Goal: Task Accomplishment & Management: Manage account settings

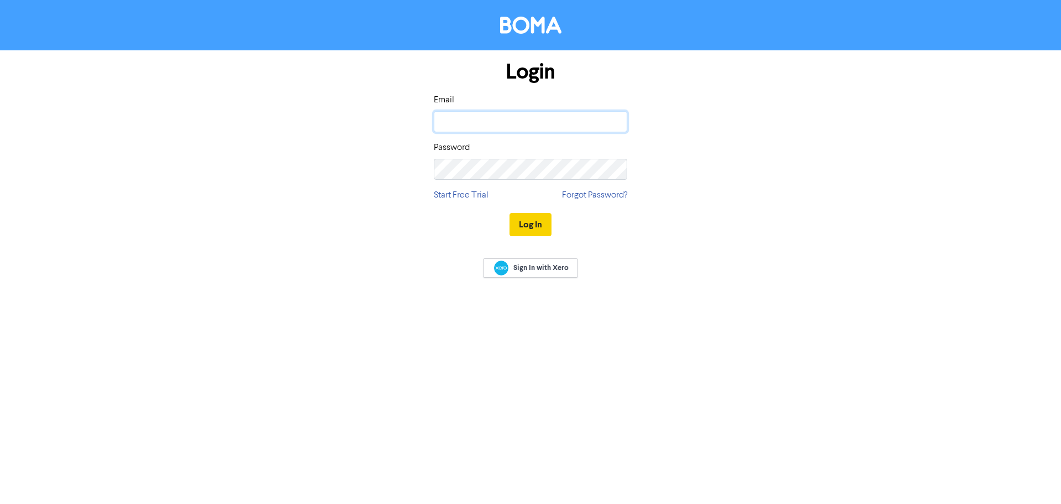
type input "[PERSON_NAME][EMAIL_ADDRESS][DOMAIN_NAME]"
click at [530, 227] on button "Log In" at bounding box center [531, 224] width 42 height 23
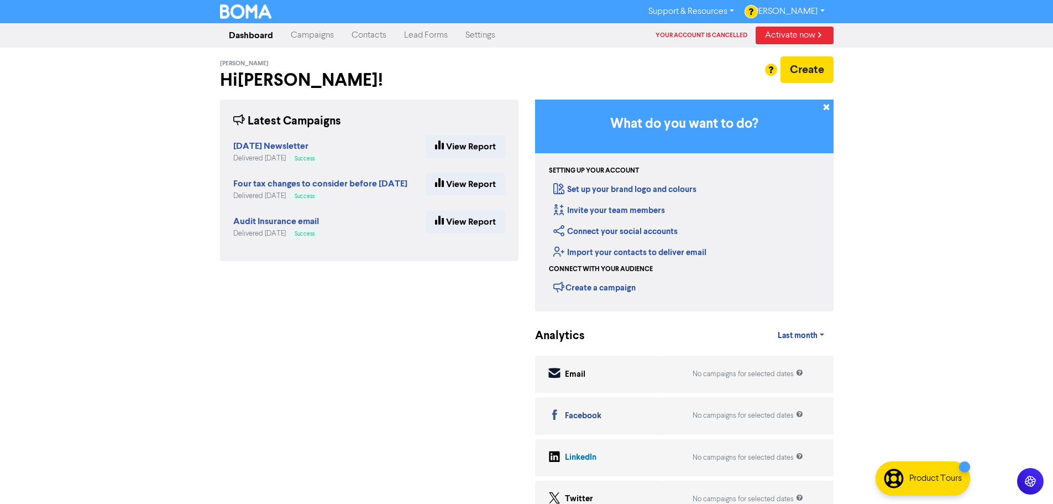
click at [990, 55] on div "Support & Resources Video Tutorials FAQ & Guides Marketing Education [PERSON_NA…" at bounding box center [526, 252] width 1053 height 504
click at [475, 34] on link "Settings" at bounding box center [481, 35] width 48 height 22
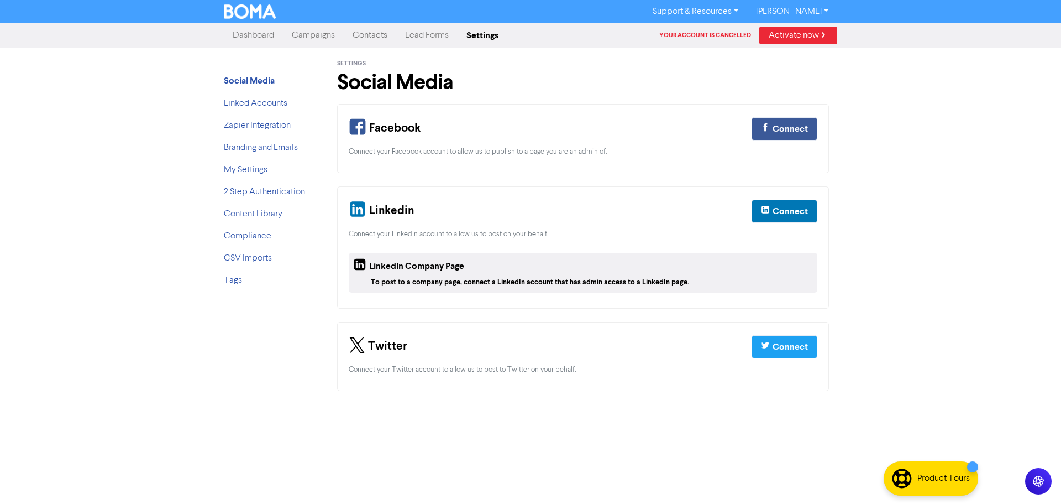
click at [424, 41] on link "Lead Forms" at bounding box center [426, 35] width 61 height 22
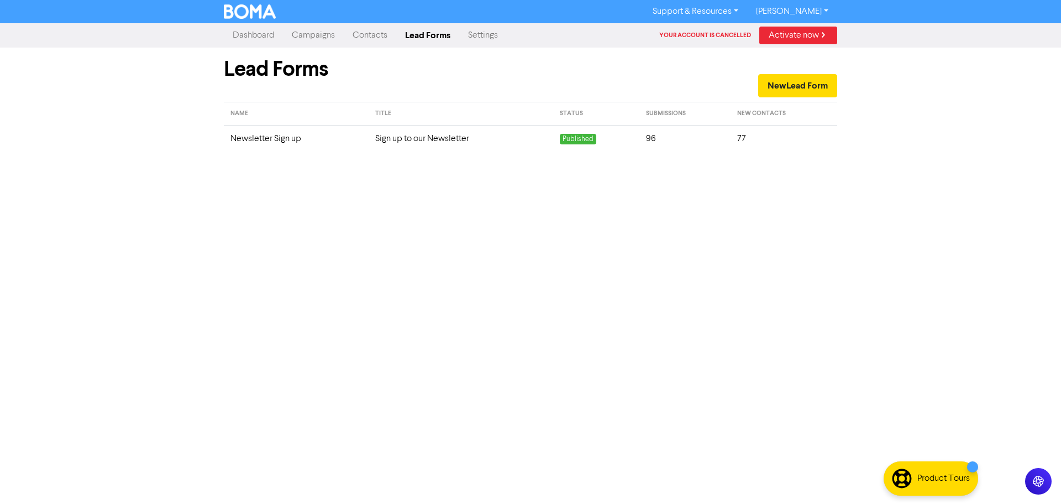
click at [244, 137] on td "Newsletter Sign up" at bounding box center [296, 138] width 145 height 27
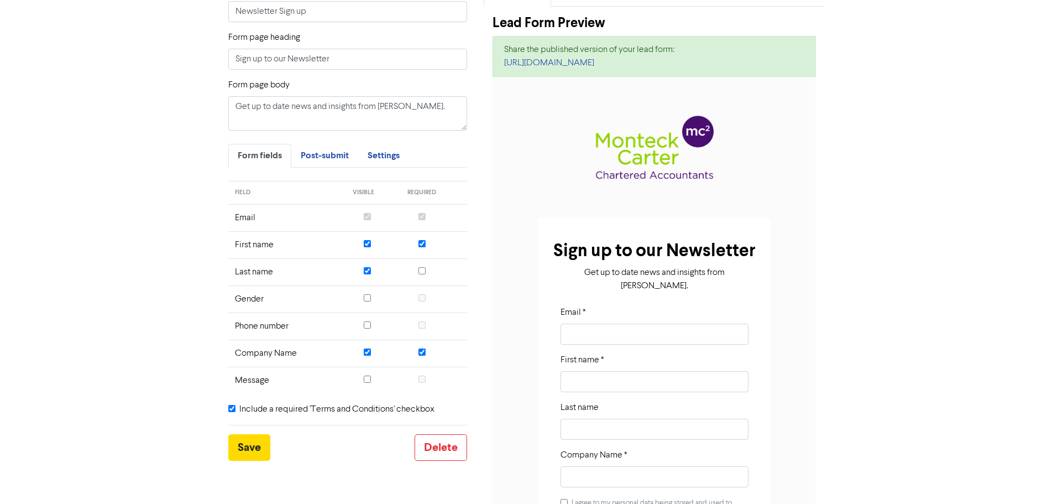
scroll to position [111, 0]
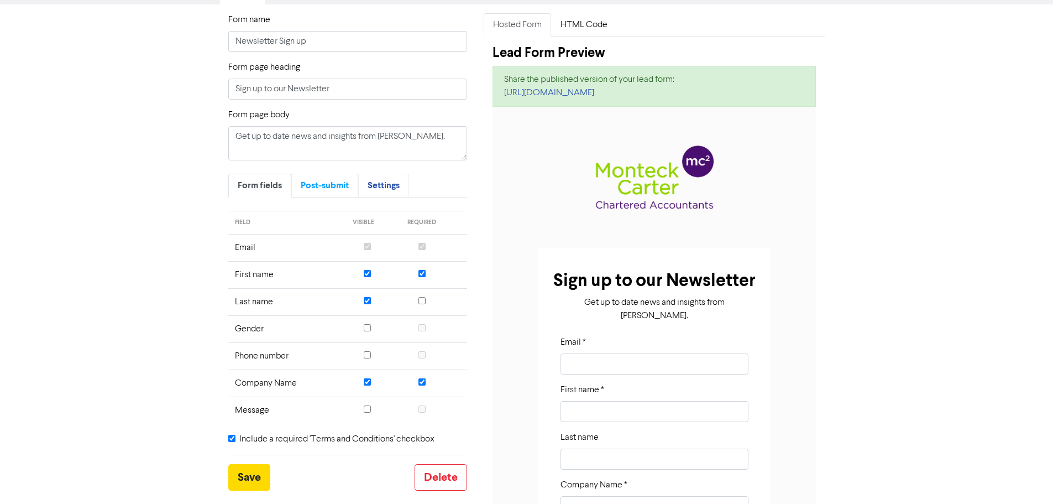
drag, startPoint x: 384, startPoint y: 186, endPoint x: 328, endPoint y: 185, distance: 55.3
click at [384, 186] on span "Settings" at bounding box center [384, 185] width 32 height 11
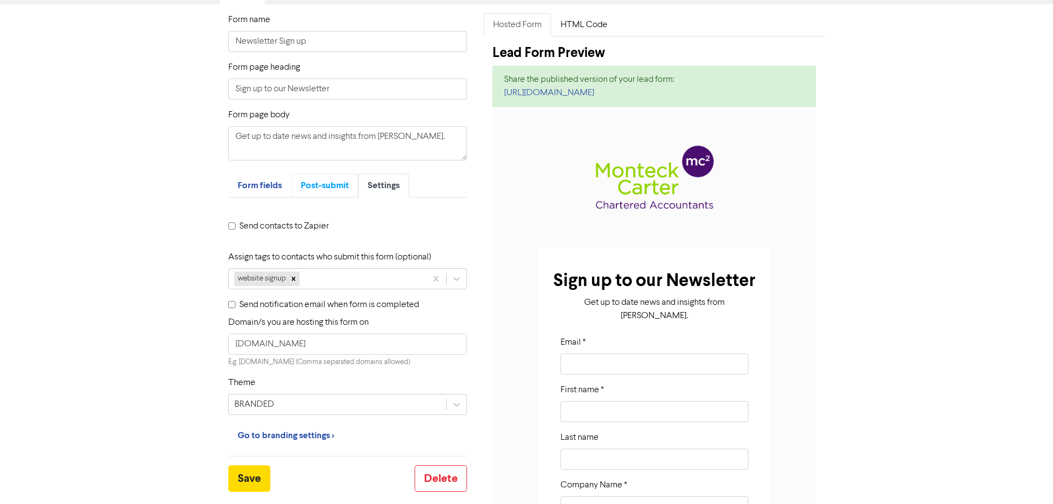
click at [324, 186] on span "Post-submit" at bounding box center [325, 185] width 48 height 11
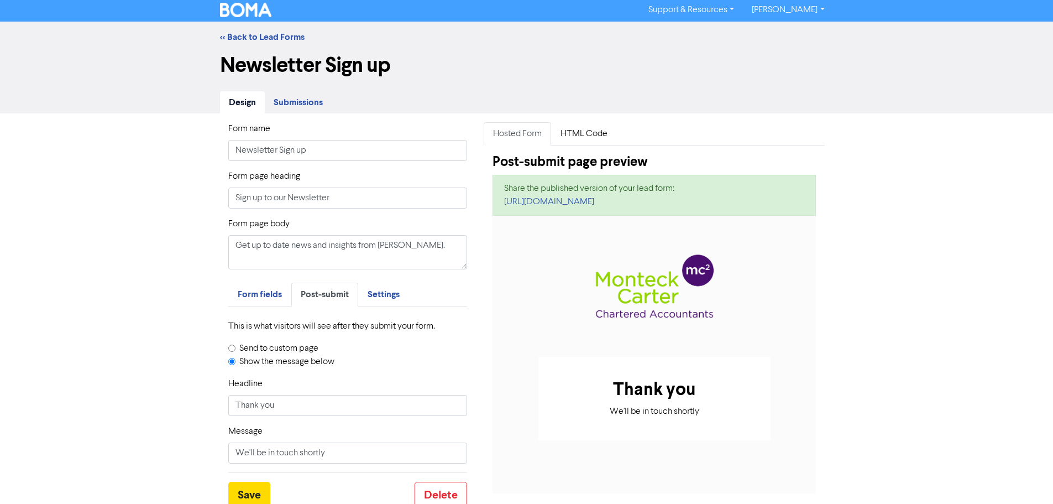
scroll to position [0, 0]
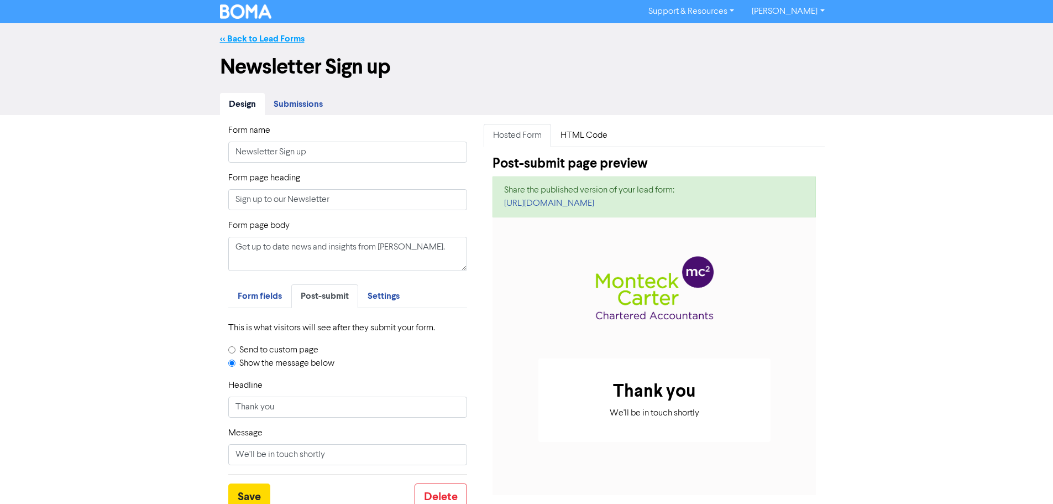
click at [260, 36] on link "<< Back to Lead Forms" at bounding box center [262, 38] width 85 height 11
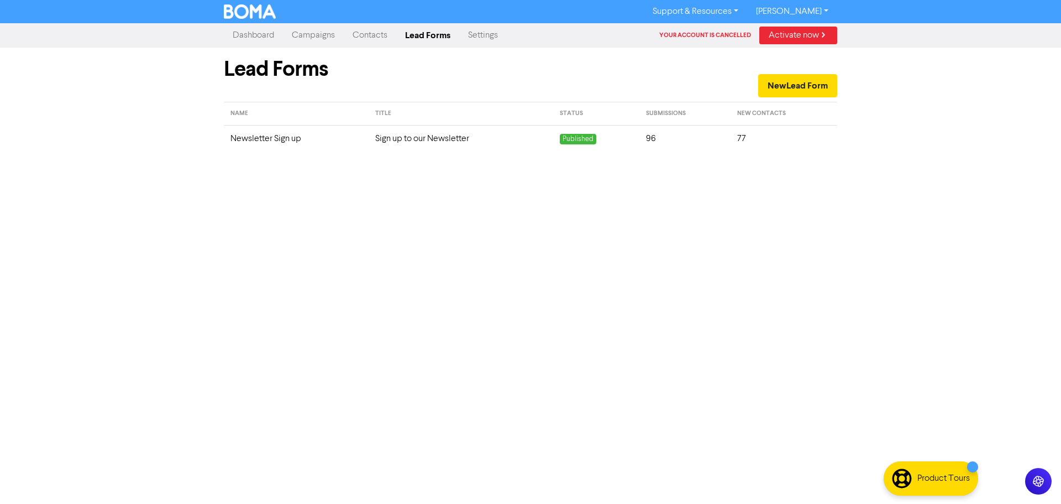
click at [372, 33] on link "Contacts" at bounding box center [370, 35] width 53 height 22
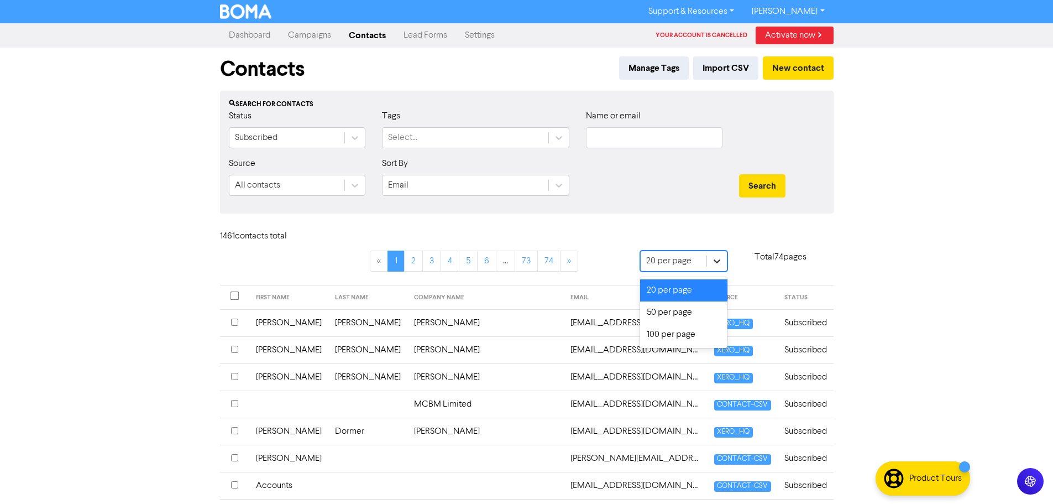
click at [712, 260] on icon at bounding box center [716, 260] width 11 height 11
click at [658, 339] on div "100 per page" at bounding box center [684, 334] width 88 height 22
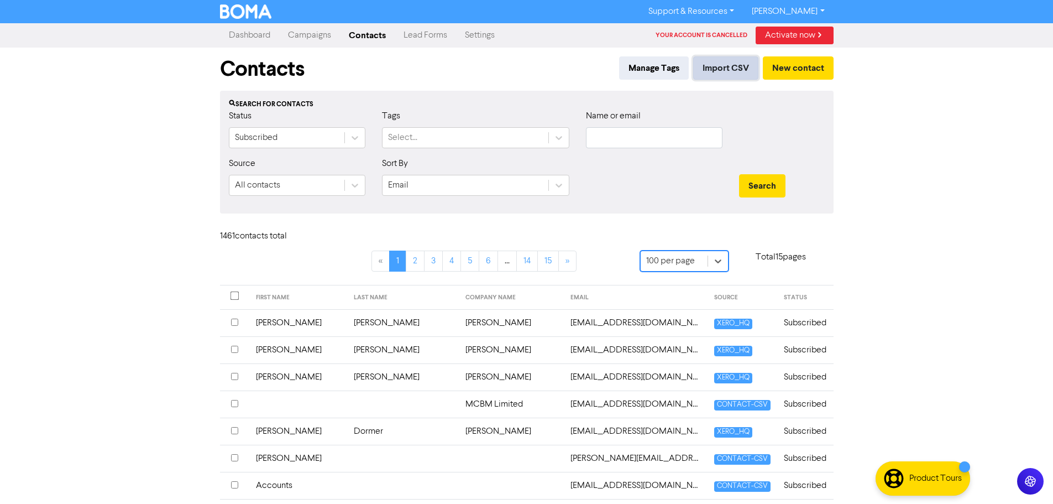
click at [720, 71] on button "Import CSV" at bounding box center [725, 67] width 65 height 23
click at [473, 39] on link "Settings" at bounding box center [480, 35] width 48 height 22
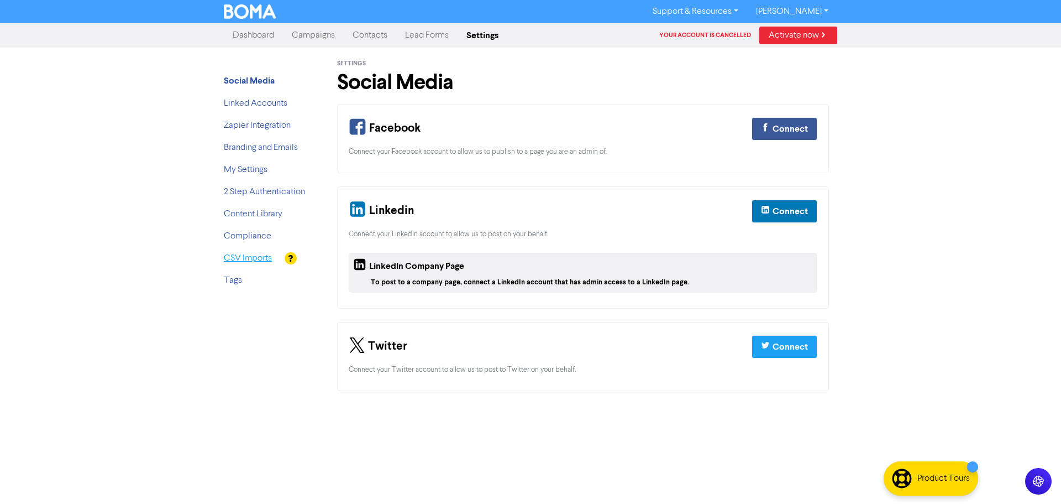
click at [257, 259] on link "CSV Imports" at bounding box center [248, 258] width 48 height 9
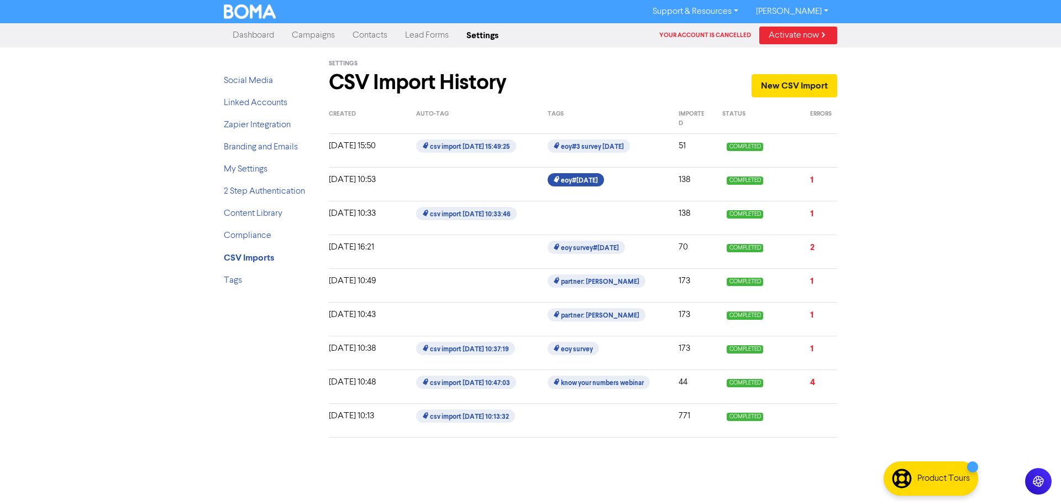
click at [567, 182] on span "eoy#3 june2022" at bounding box center [576, 179] width 56 height 13
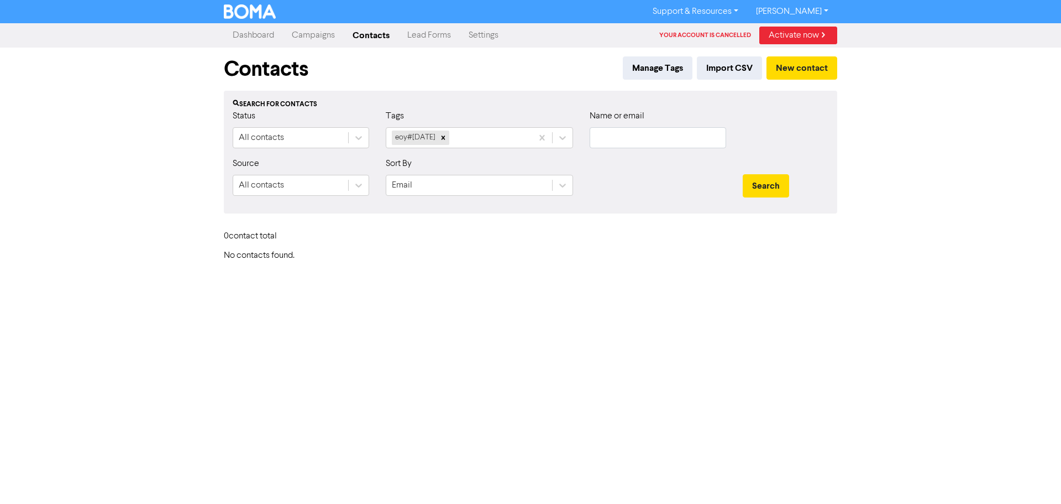
click at [242, 38] on link "Dashboard" at bounding box center [253, 35] width 59 height 22
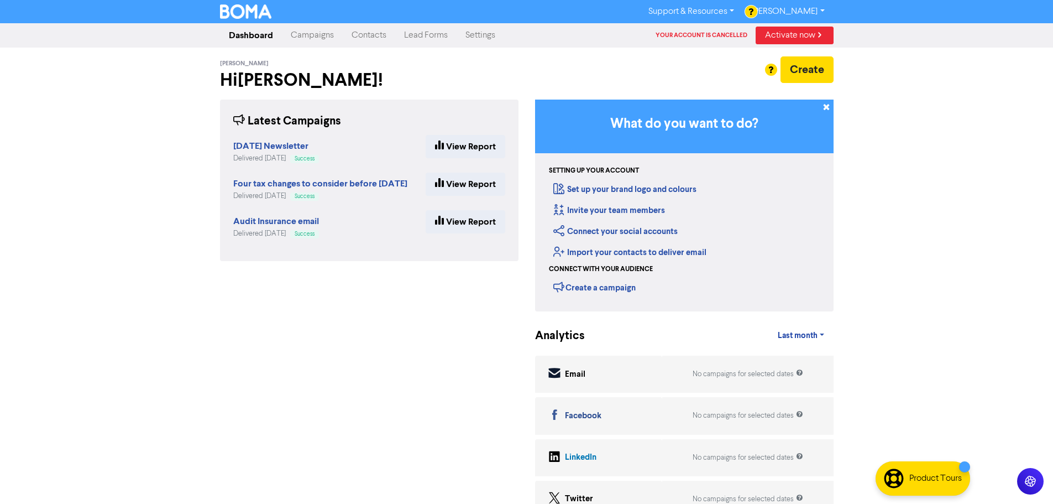
click at [364, 34] on link "Contacts" at bounding box center [369, 35] width 53 height 22
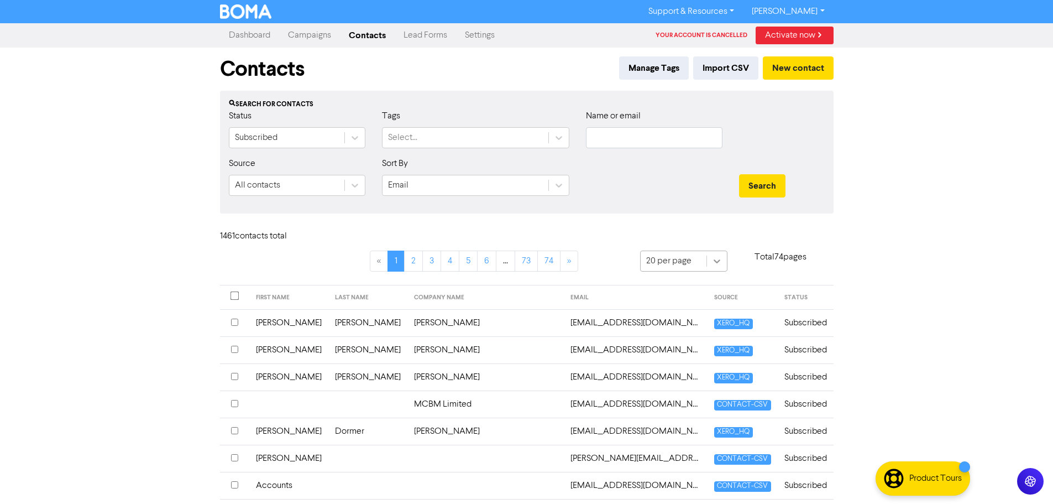
click at [714, 262] on icon at bounding box center [716, 260] width 11 height 11
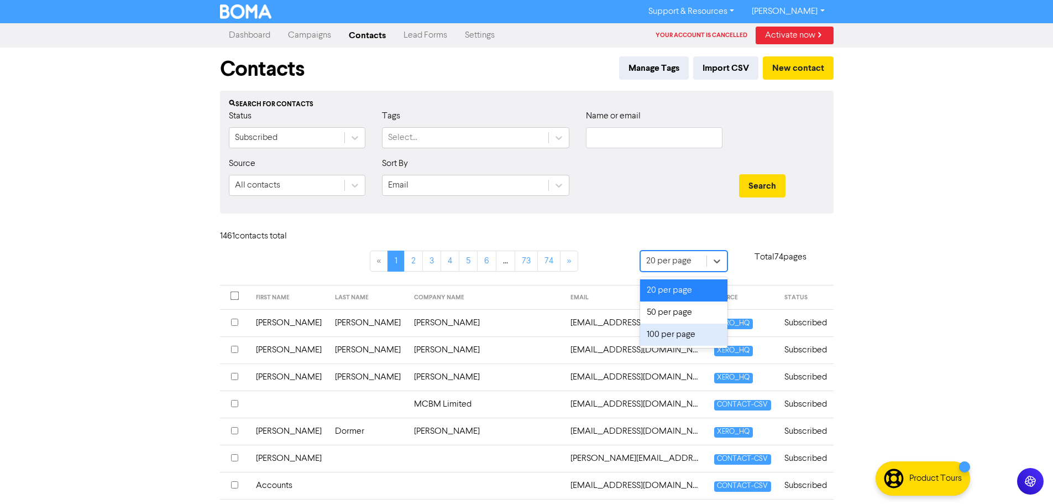
click at [692, 334] on div "100 per page" at bounding box center [684, 334] width 88 height 22
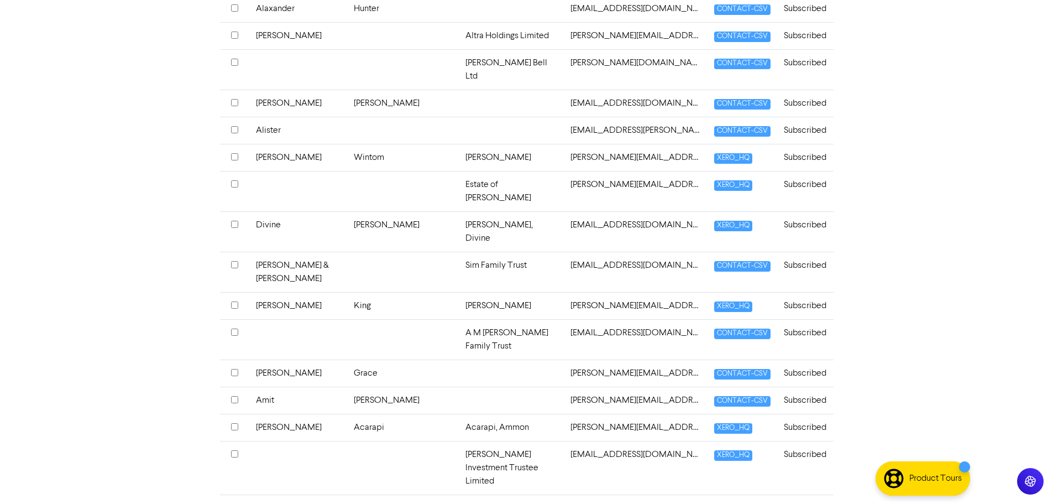
scroll to position [2663, 0]
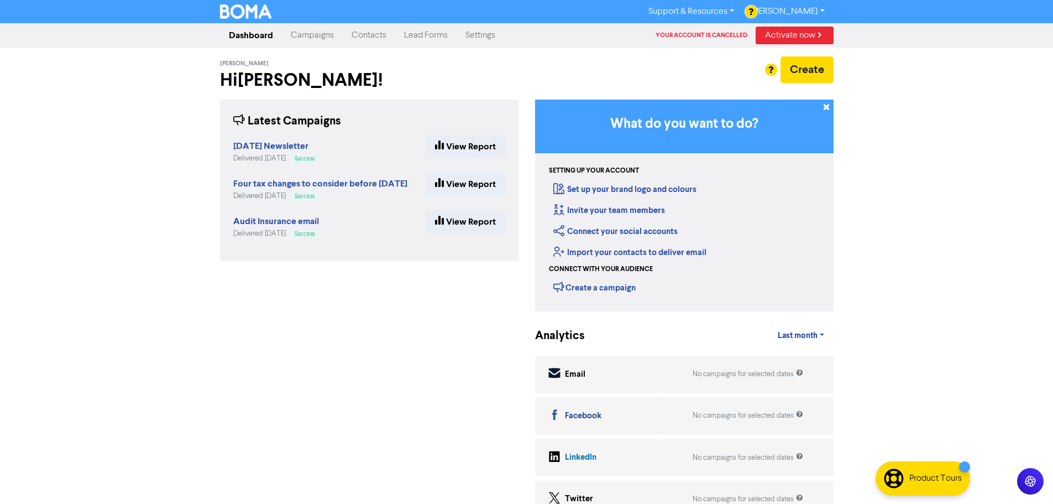
click at [365, 36] on link "Contacts" at bounding box center [369, 35] width 53 height 22
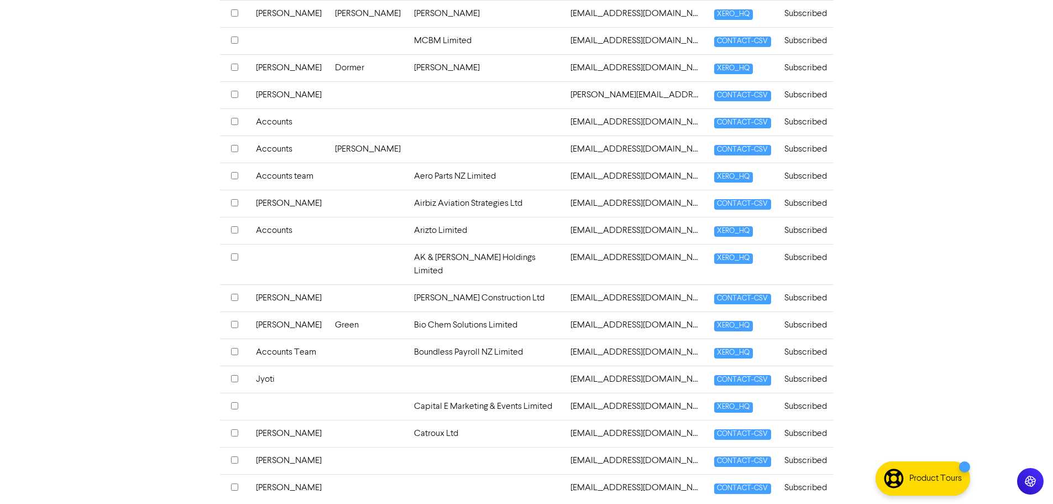
scroll to position [390, 0]
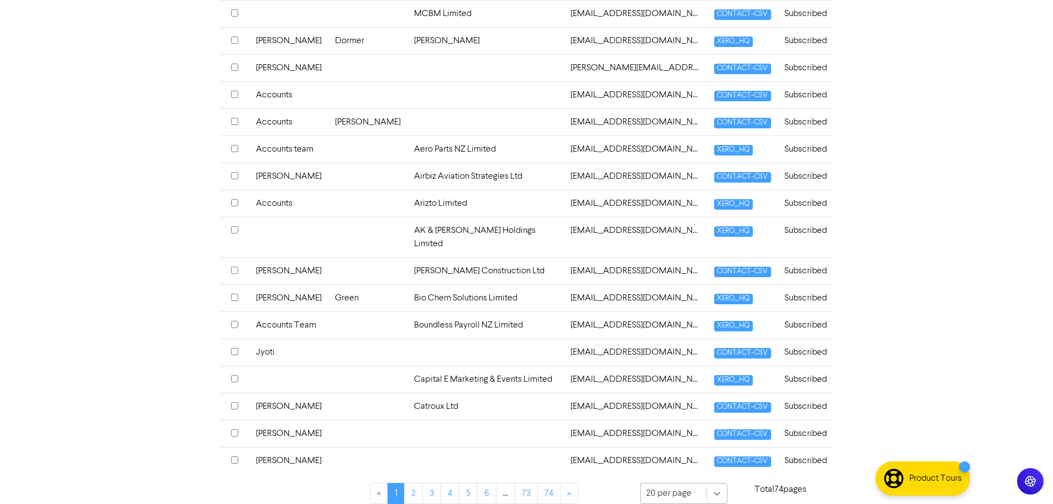
click at [717, 483] on div "20 per page" at bounding box center [684, 494] width 88 height 22
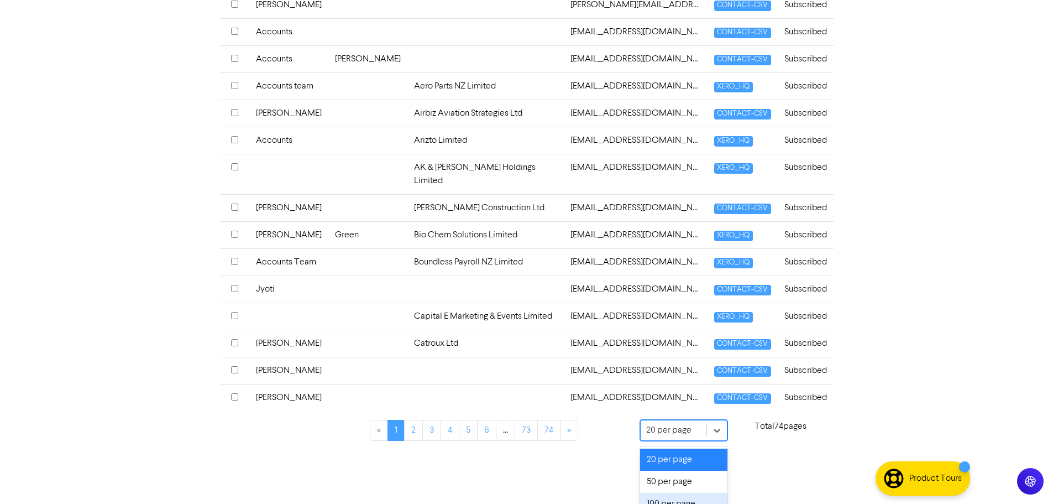
click at [674, 493] on div "100 per page" at bounding box center [684, 504] width 88 height 22
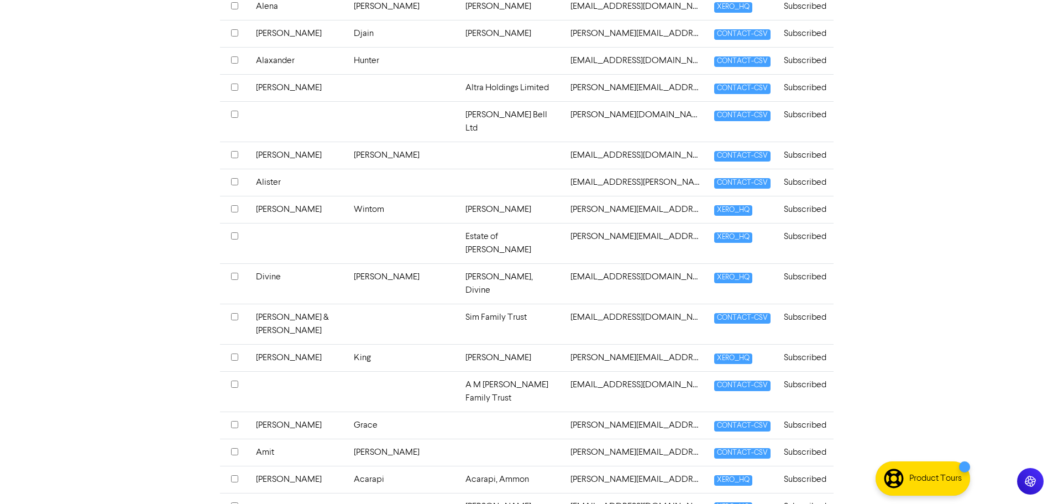
scroll to position [2663, 0]
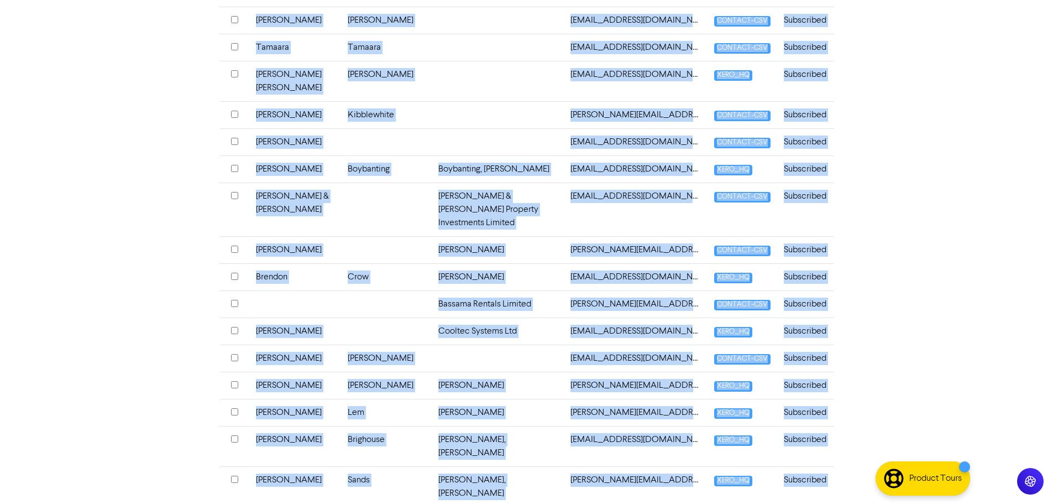
scroll to position [2623, 0]
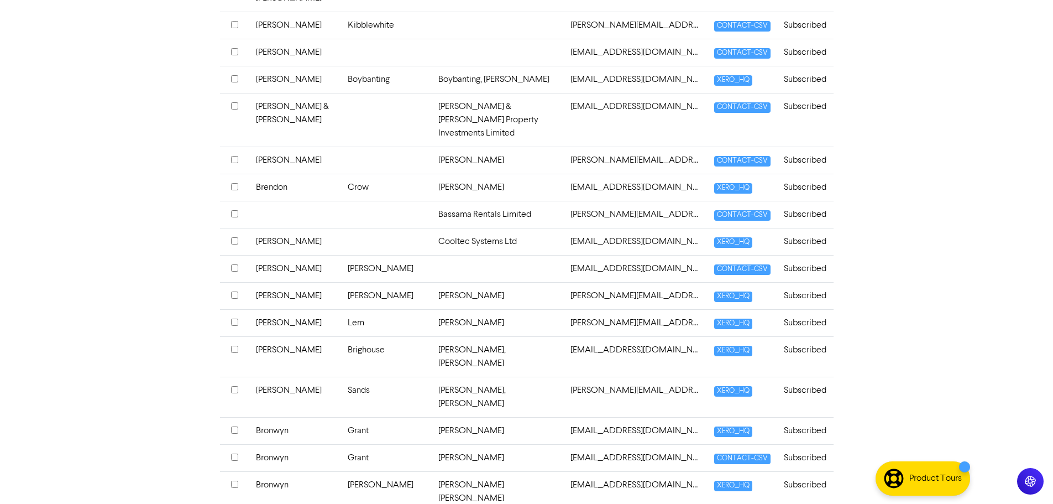
drag, startPoint x: 247, startPoint y: 320, endPoint x: 871, endPoint y: 419, distance: 631.3
copy thead "FIRST NAME LAST NAME COMPANY NAME EMAIL SOURCE STATUS"
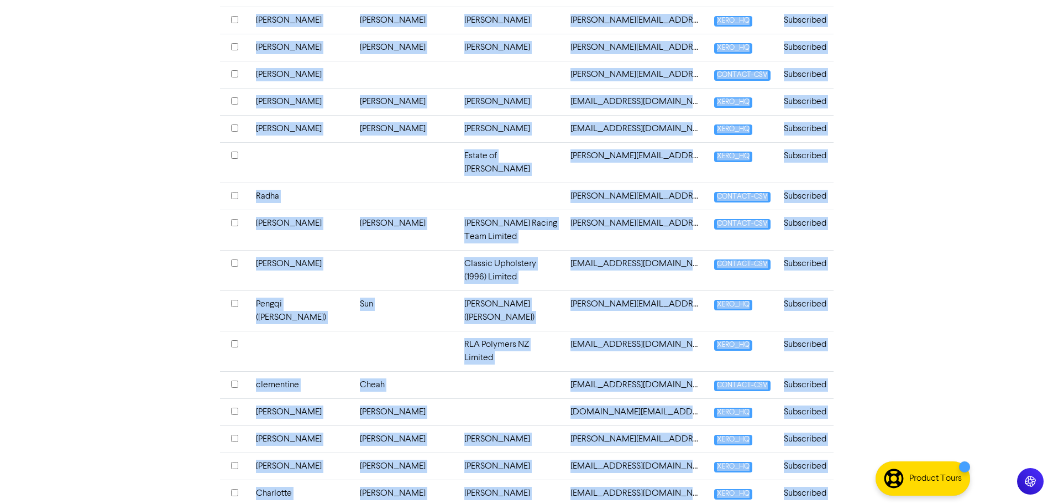
scroll to position [2690, 0]
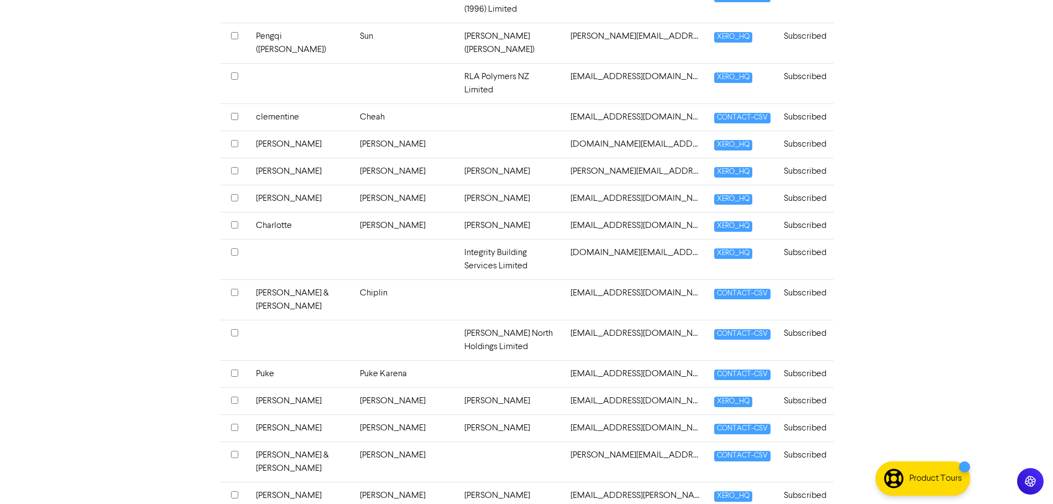
drag, startPoint x: 247, startPoint y: 324, endPoint x: 850, endPoint y: 415, distance: 610.4
copy thead "FIRST NAME LAST NAME COMPANY NAME EMAIL SOURCE STATUS"
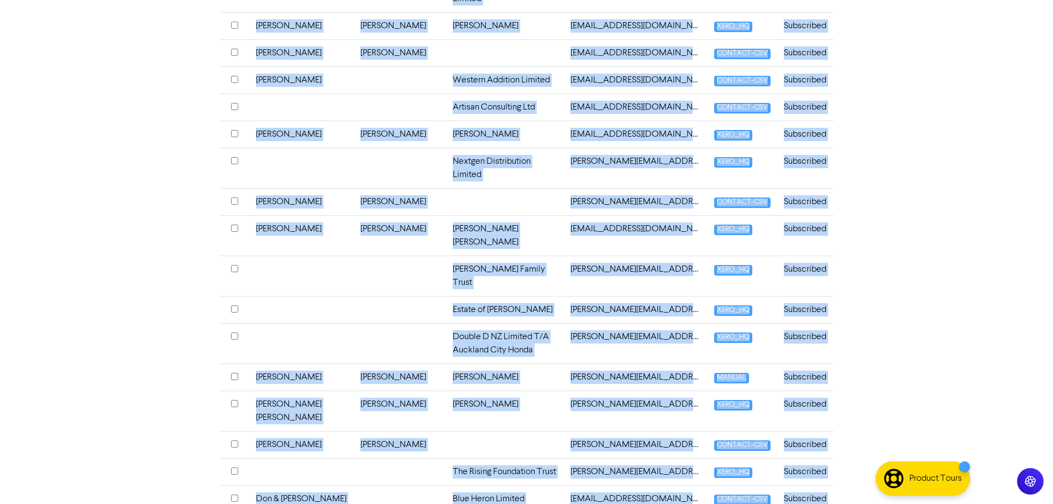
scroll to position [2730, 0]
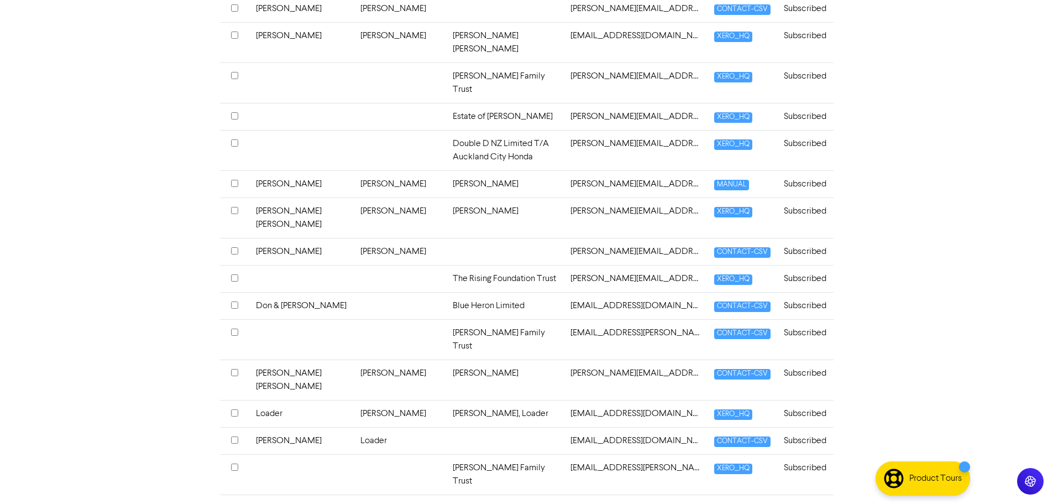
drag, startPoint x: 247, startPoint y: 324, endPoint x: 918, endPoint y: 442, distance: 681.8
copy thead "FIRST NAME LAST NAME COMPANY NAME EMAIL SOURCE STATUS"
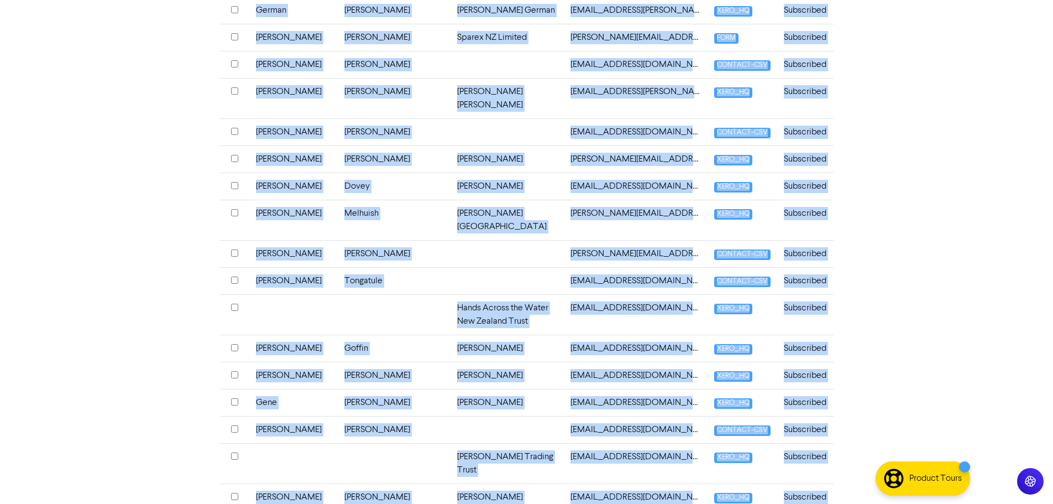
scroll to position [3220, 0]
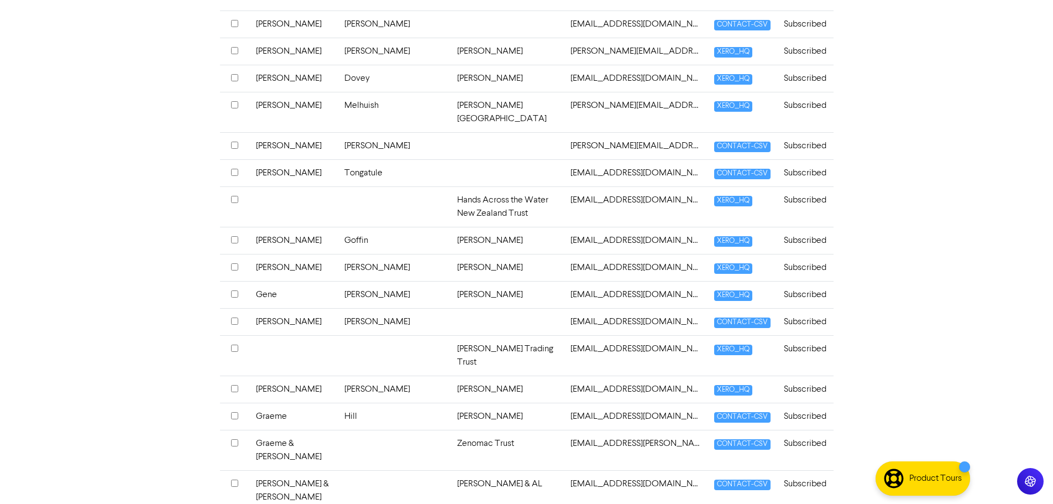
drag, startPoint x: 249, startPoint y: 322, endPoint x: 835, endPoint y: 452, distance: 599.6
copy table "FIRST NAME LAST NAME COMPANY NAME EMAIL SOURCE STATUS"
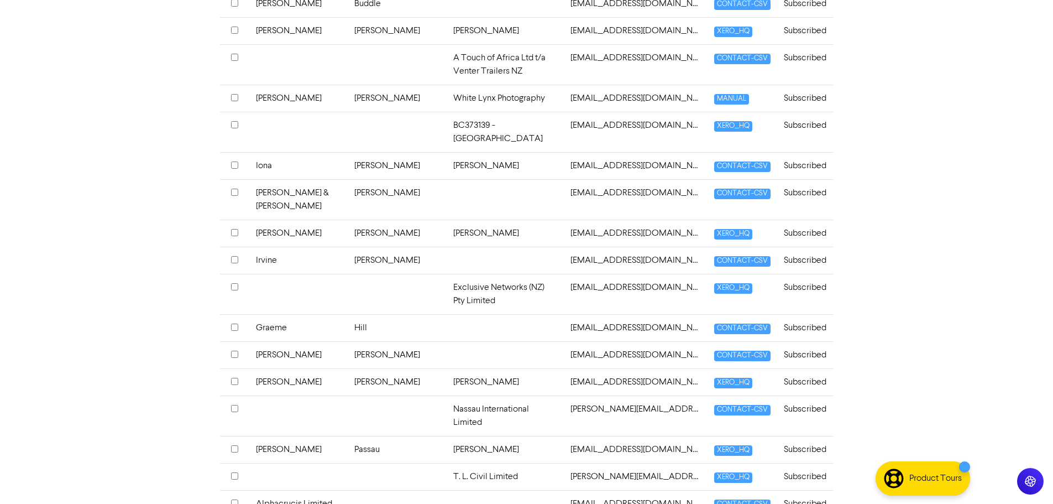
scroll to position [2637, 0]
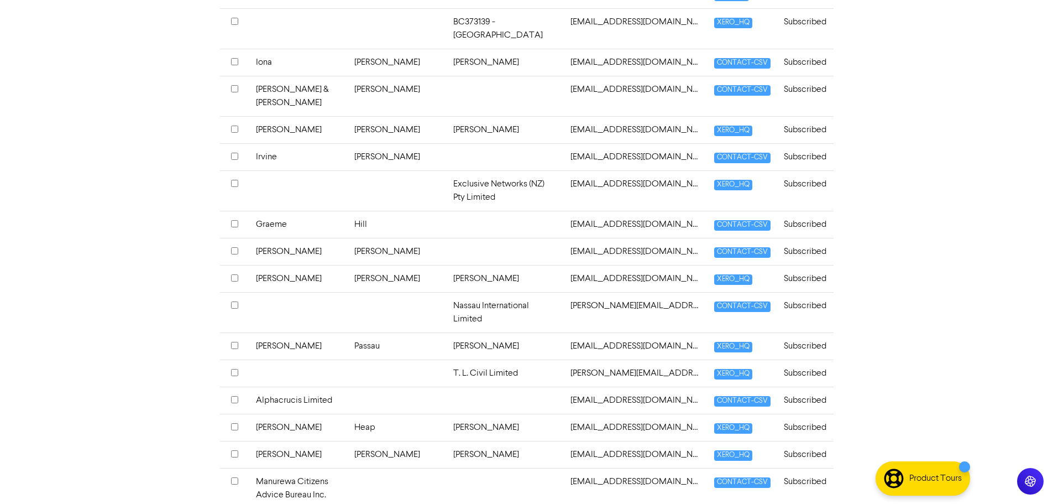
drag, startPoint x: 252, startPoint y: 326, endPoint x: 1060, endPoint y: 439, distance: 816.0
copy table "FIRST NAME LAST NAME COMPANY NAME EMAIL SOURCE STATUS"
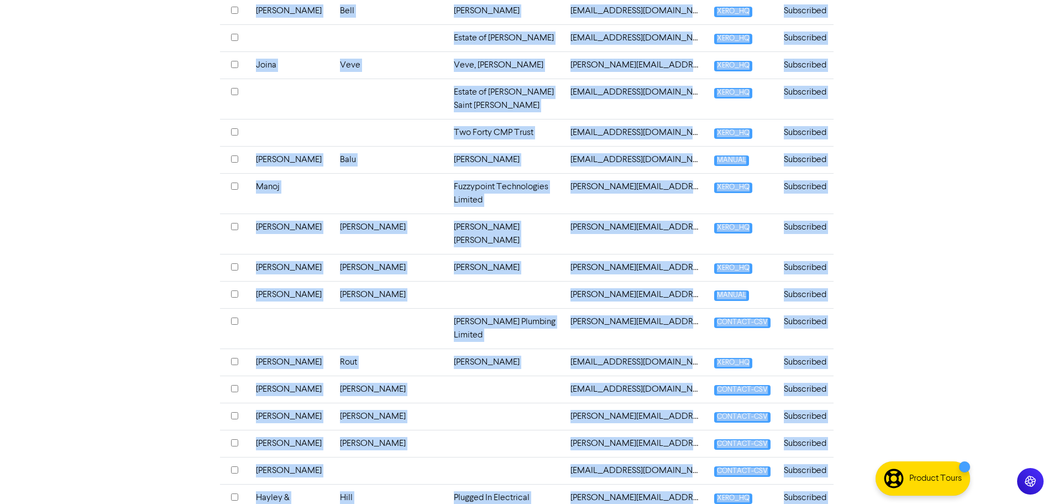
scroll to position [2584, 0]
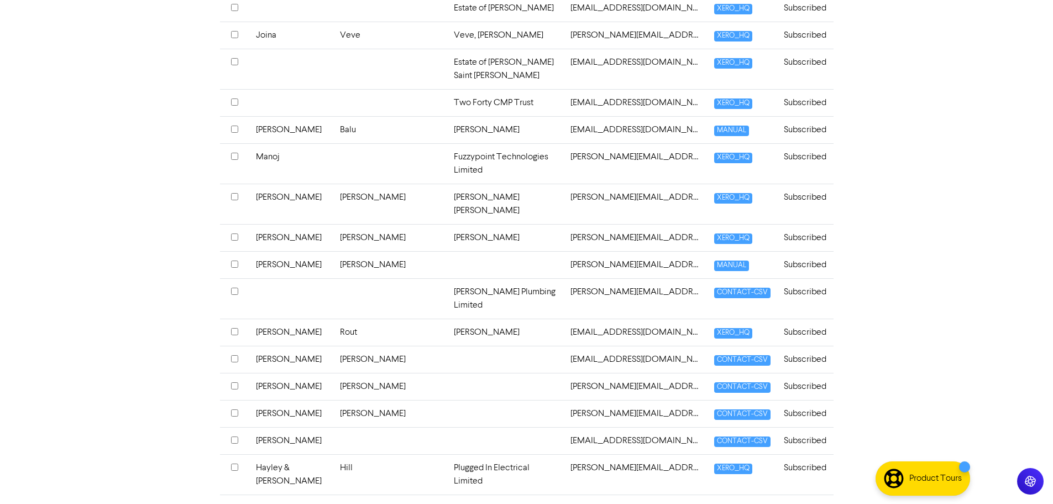
drag, startPoint x: 248, startPoint y: 322, endPoint x: 846, endPoint y: 442, distance: 609.6
copy thead "FIRST NAME LAST NAME COMPANY NAME EMAIL SOURCE STATUS"
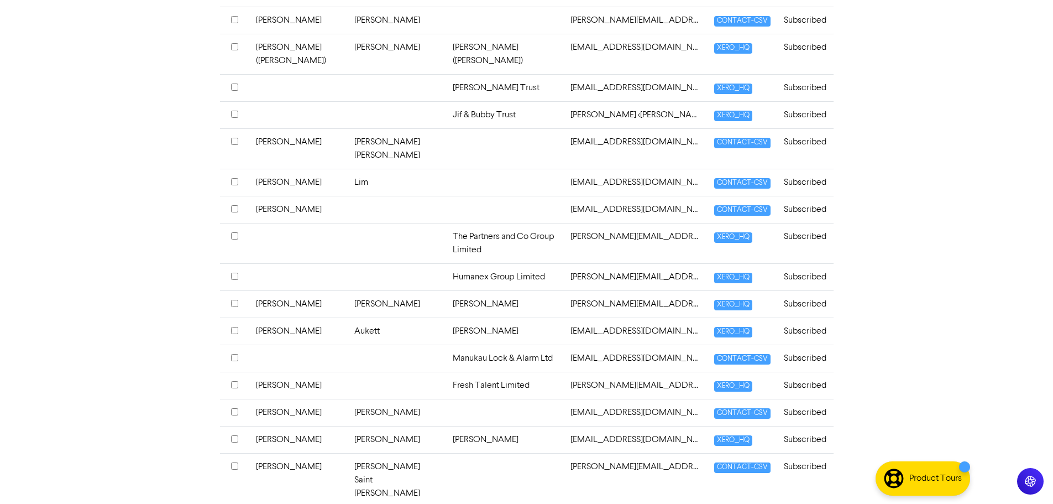
scroll to position [2716, 0]
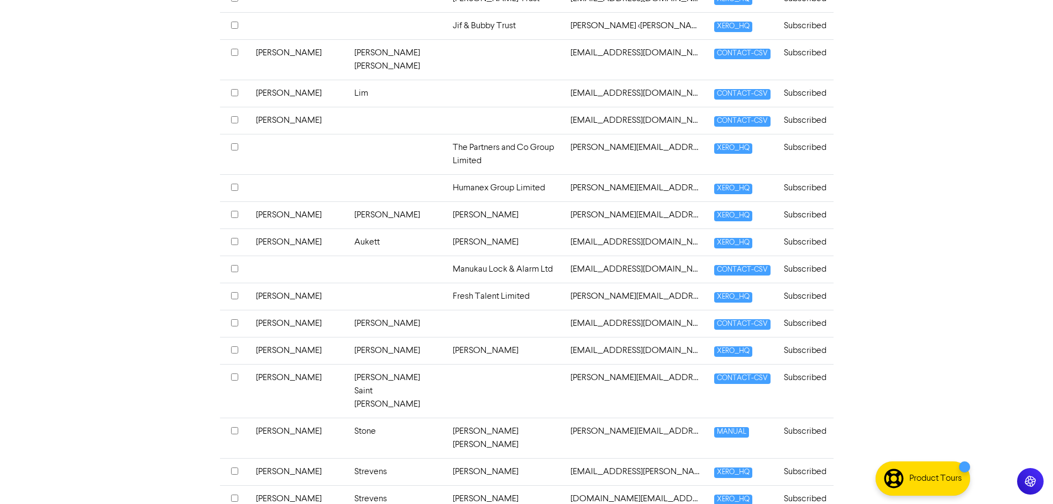
drag, startPoint x: 250, startPoint y: 323, endPoint x: 835, endPoint y: 448, distance: 598.7
copy table "FIRST NAME LAST NAME COMPANY NAME EMAIL SOURCE STATUS"
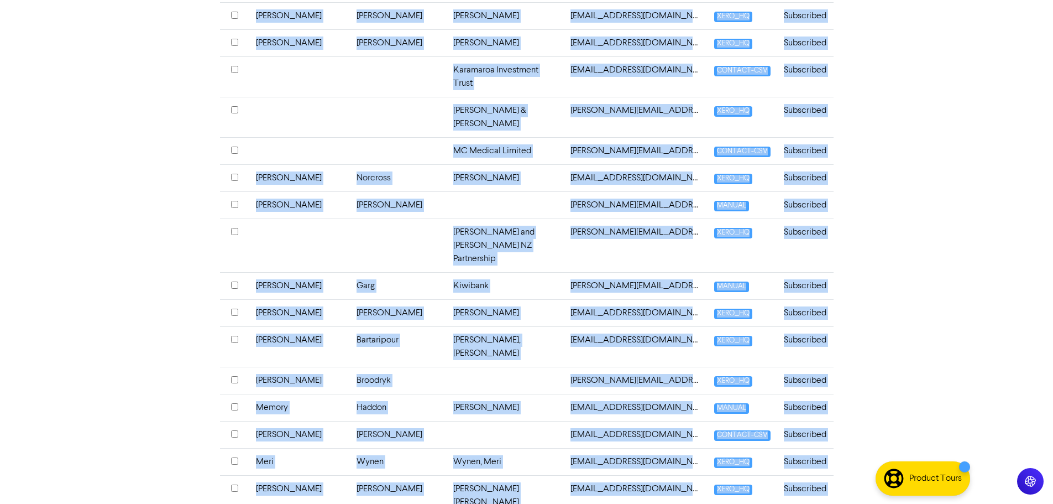
scroll to position [2676, 0]
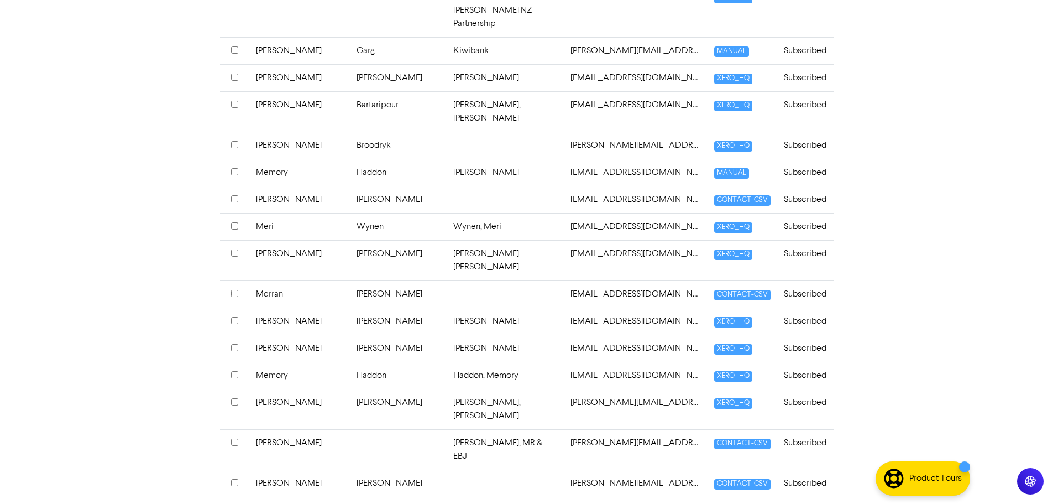
drag, startPoint x: 263, startPoint y: 239, endPoint x: 989, endPoint y: 410, distance: 746.1
copy table "FIRST NAME LAST NAME COMPANY NAME EMAIL SOURCE STATUS"
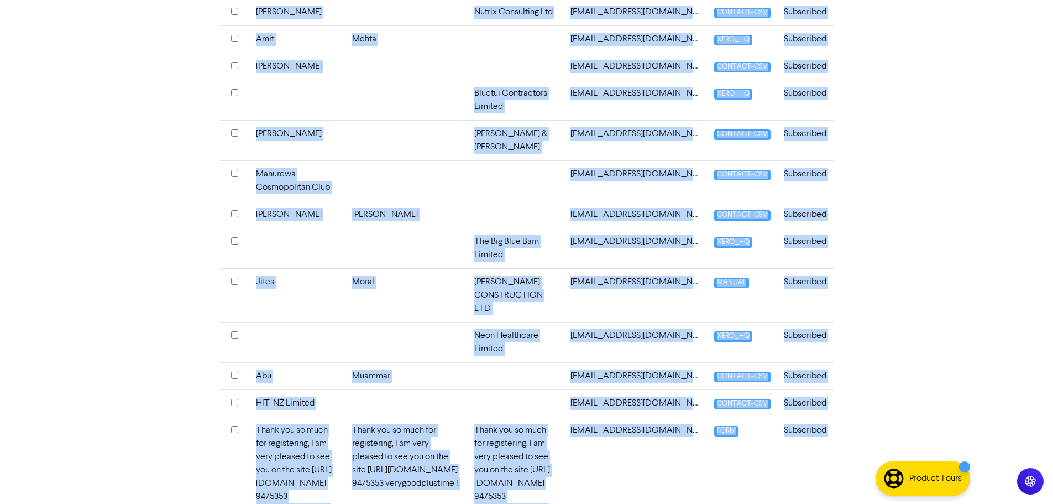
scroll to position [2982, 0]
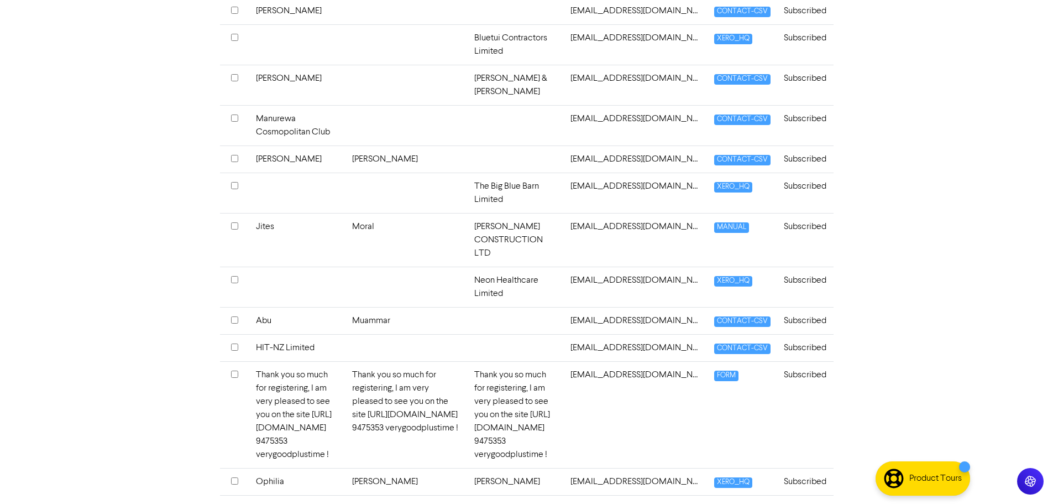
drag, startPoint x: 249, startPoint y: 325, endPoint x: 874, endPoint y: 417, distance: 631.3
copy table "FIRST NAME LAST NAME COMPANY NAME EMAIL SOURCE STATUS"
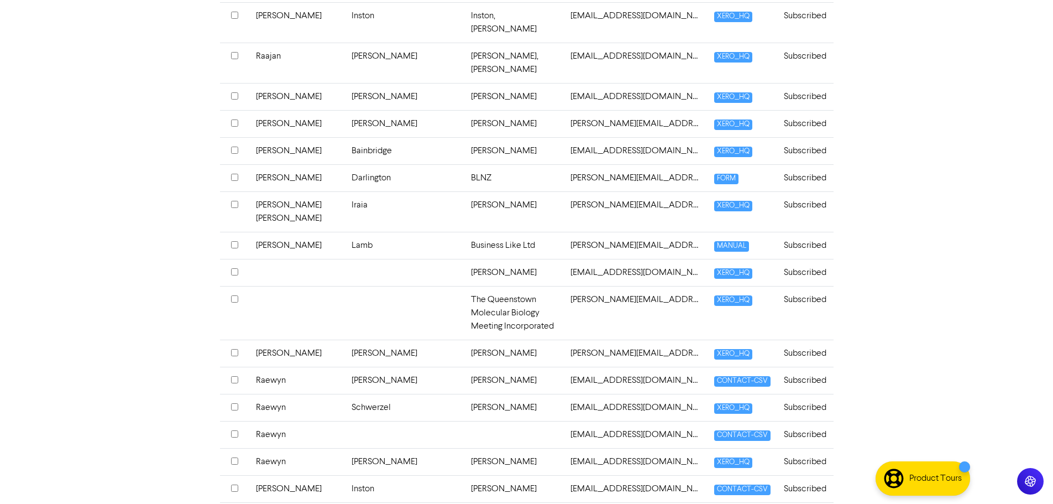
scroll to position [2796, 0]
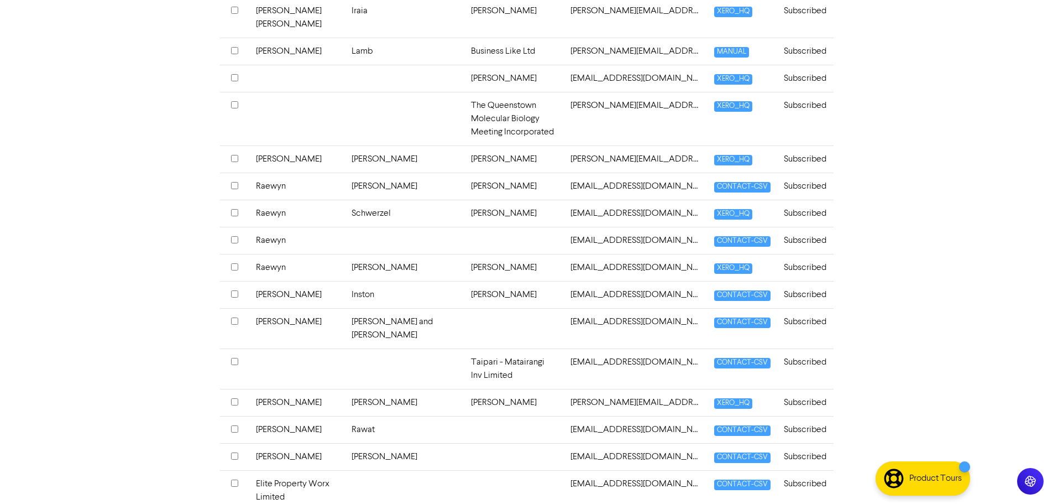
drag, startPoint x: 250, startPoint y: 326, endPoint x: 867, endPoint y: 445, distance: 628.2
copy table "FIRST NAME LAST NAME COMPANY NAME EMAIL SOURCE STATUS"
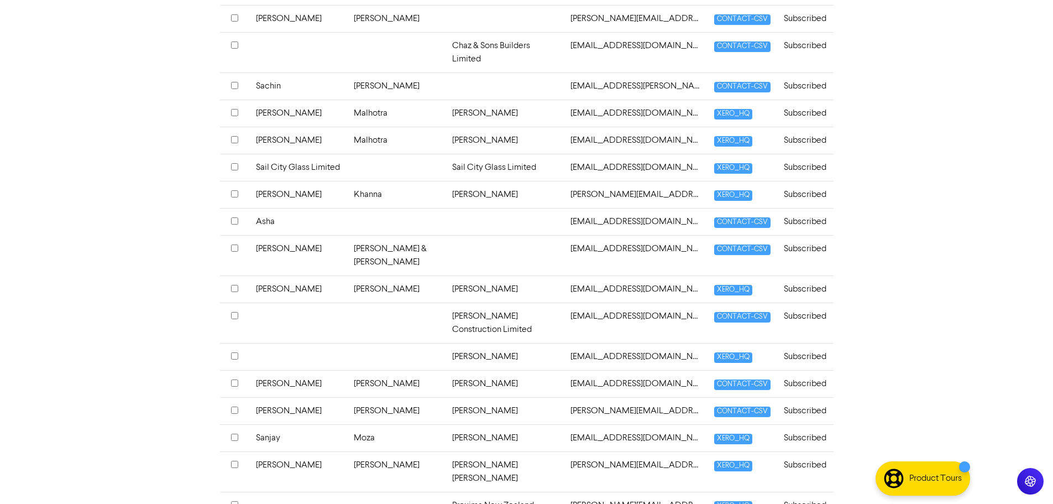
scroll to position [2623, 0]
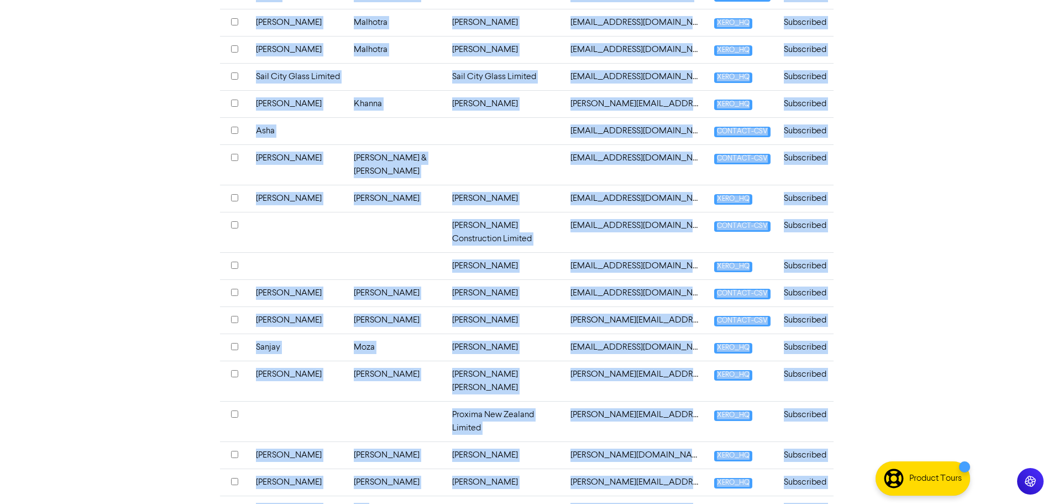
drag, startPoint x: 249, startPoint y: 98, endPoint x: 832, endPoint y: 446, distance: 678.9
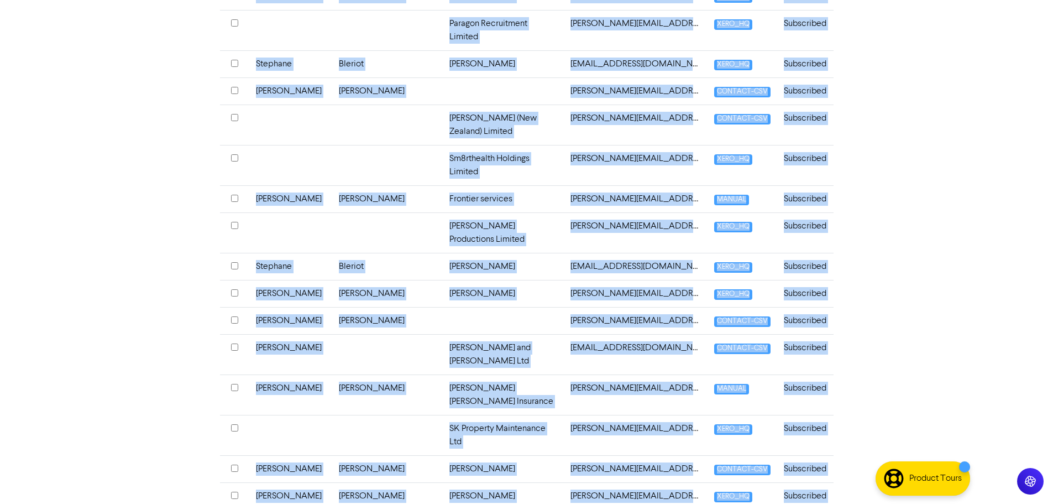
scroll to position [2637, 0]
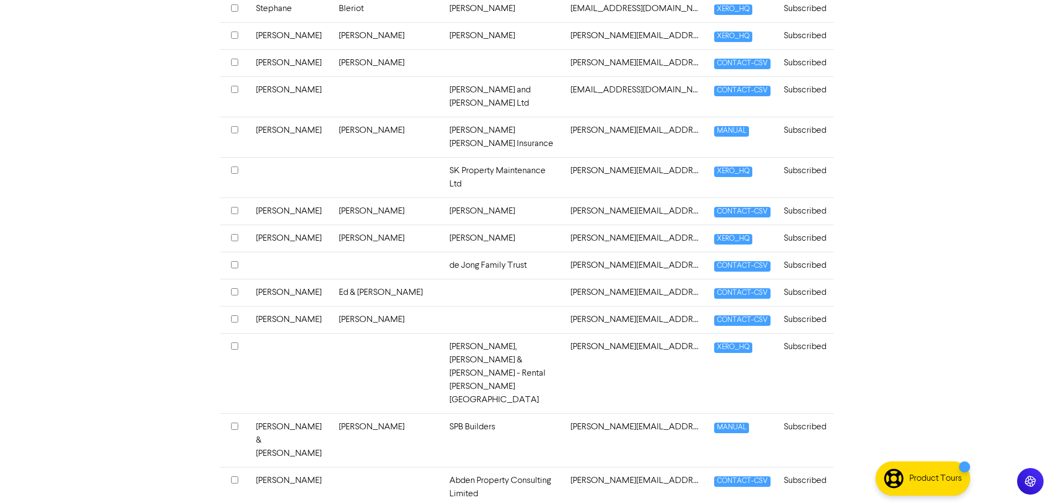
drag, startPoint x: 253, startPoint y: 327, endPoint x: 840, endPoint y: 445, distance: 598.7
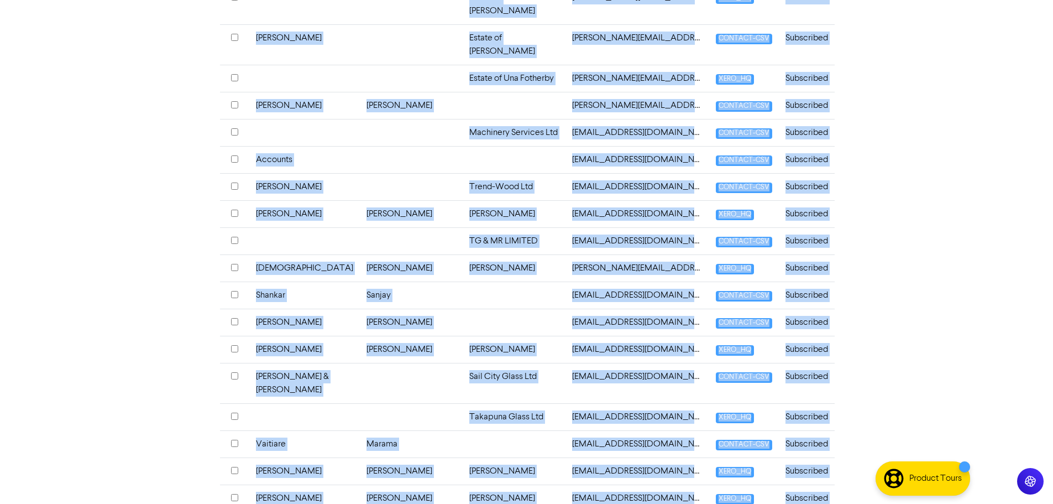
scroll to position [2809, 0]
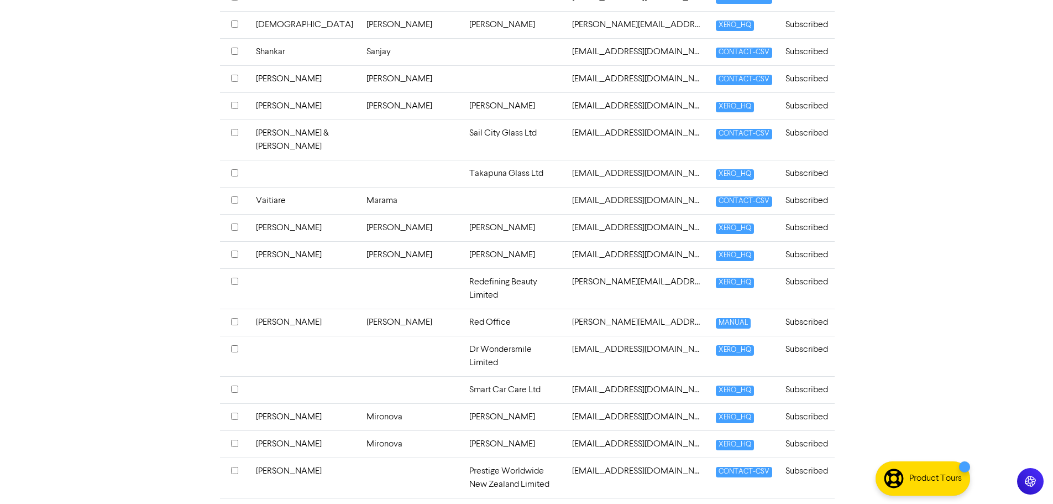
drag, startPoint x: 252, startPoint y: 318, endPoint x: 869, endPoint y: 439, distance: 629.3
drag, startPoint x: 544, startPoint y: 483, endPoint x: 548, endPoint y: 464, distance: 18.6
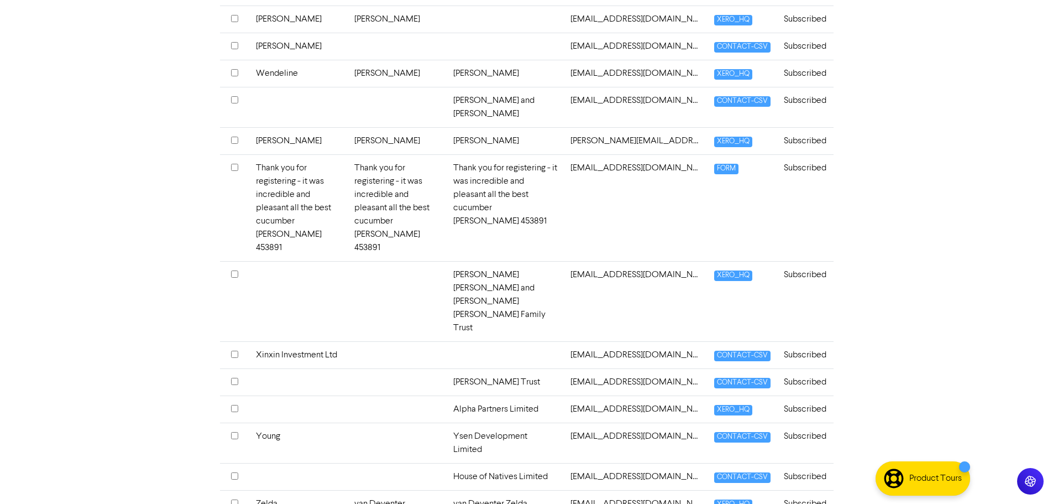
scroll to position [1832, 0]
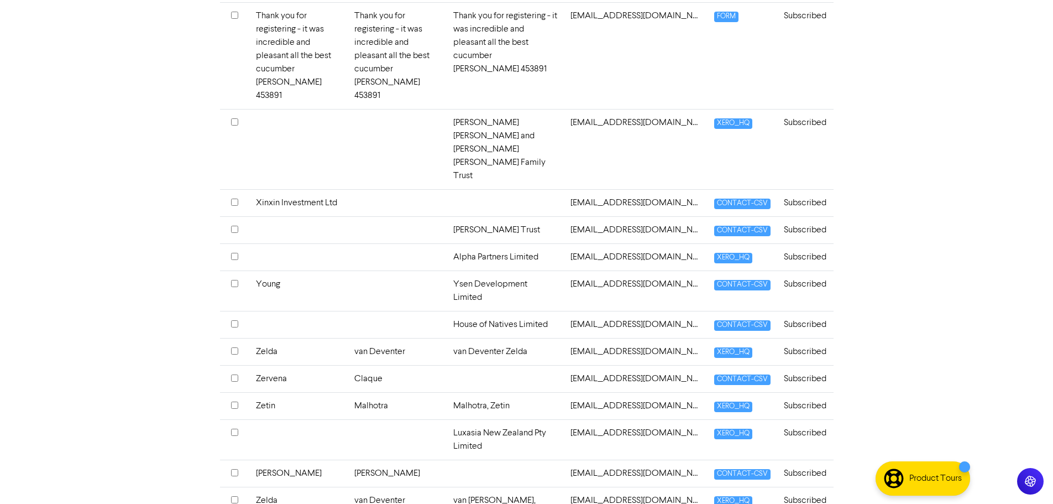
drag, startPoint x: 249, startPoint y: 319, endPoint x: 862, endPoint y: 455, distance: 627.4
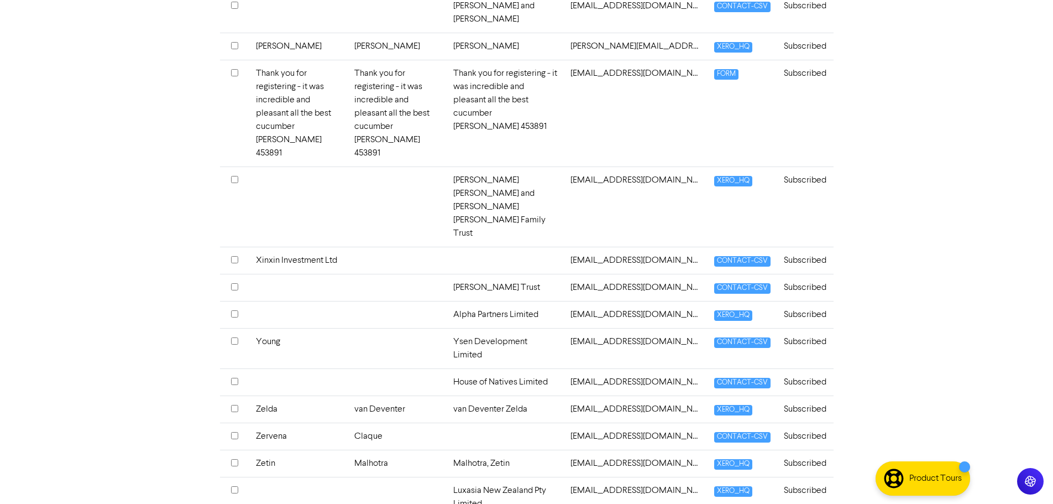
scroll to position [1611, 0]
